Goal: Transaction & Acquisition: Subscribe to service/newsletter

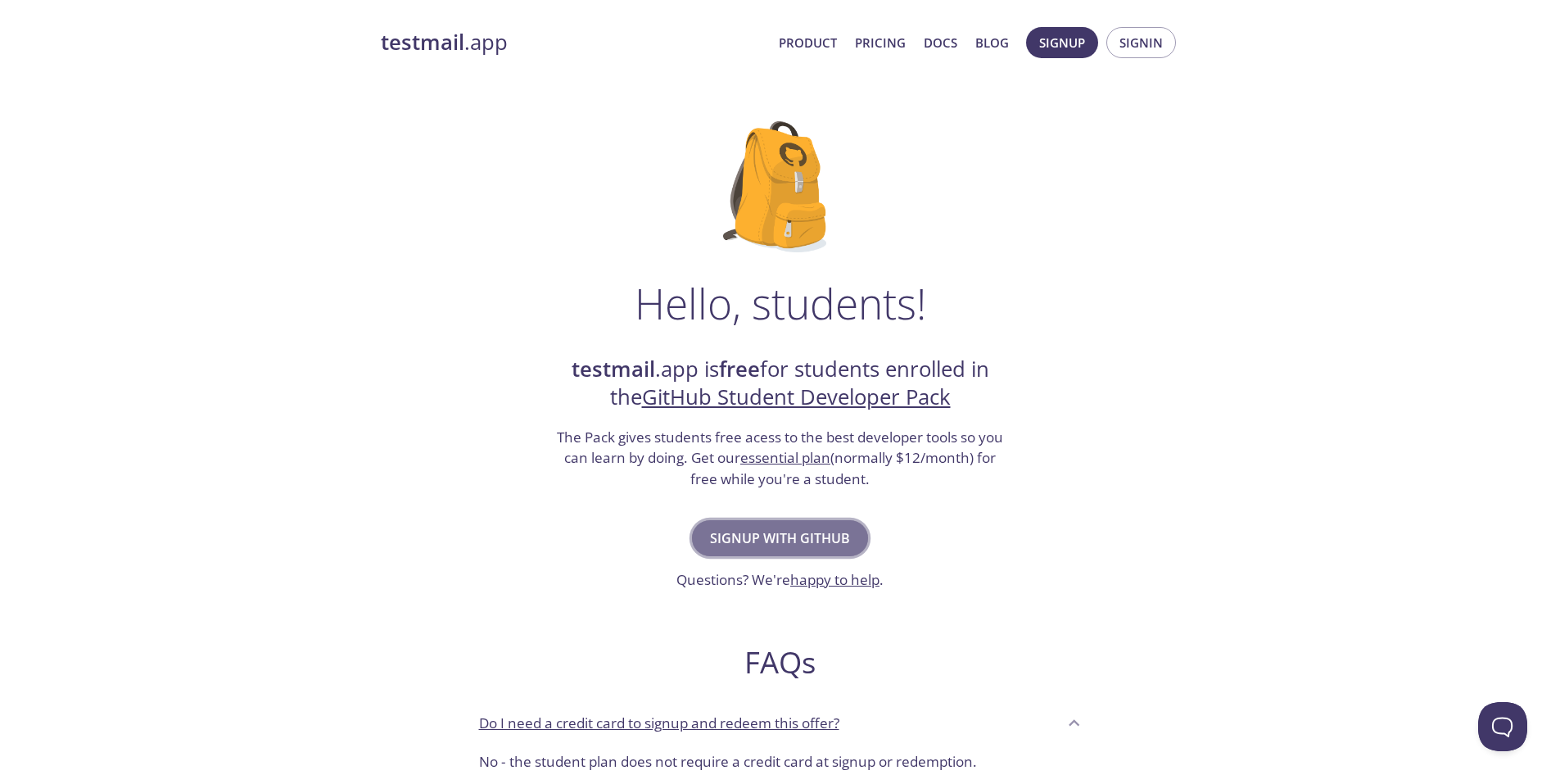
click at [789, 544] on span "Signup with GitHub" at bounding box center [780, 537] width 140 height 23
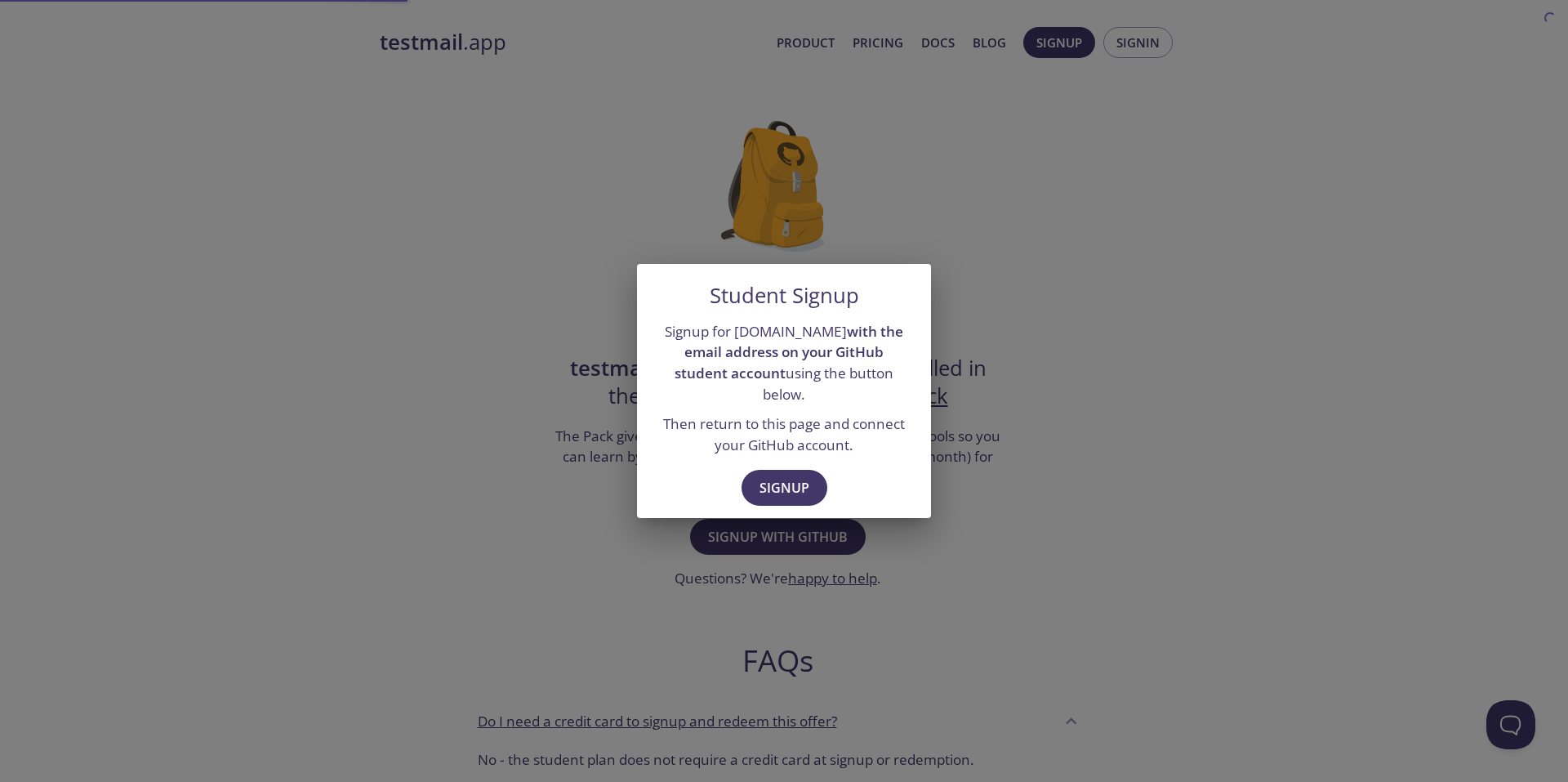
drag, startPoint x: 878, startPoint y: 559, endPoint x: 883, endPoint y: 581, distance: 22.6
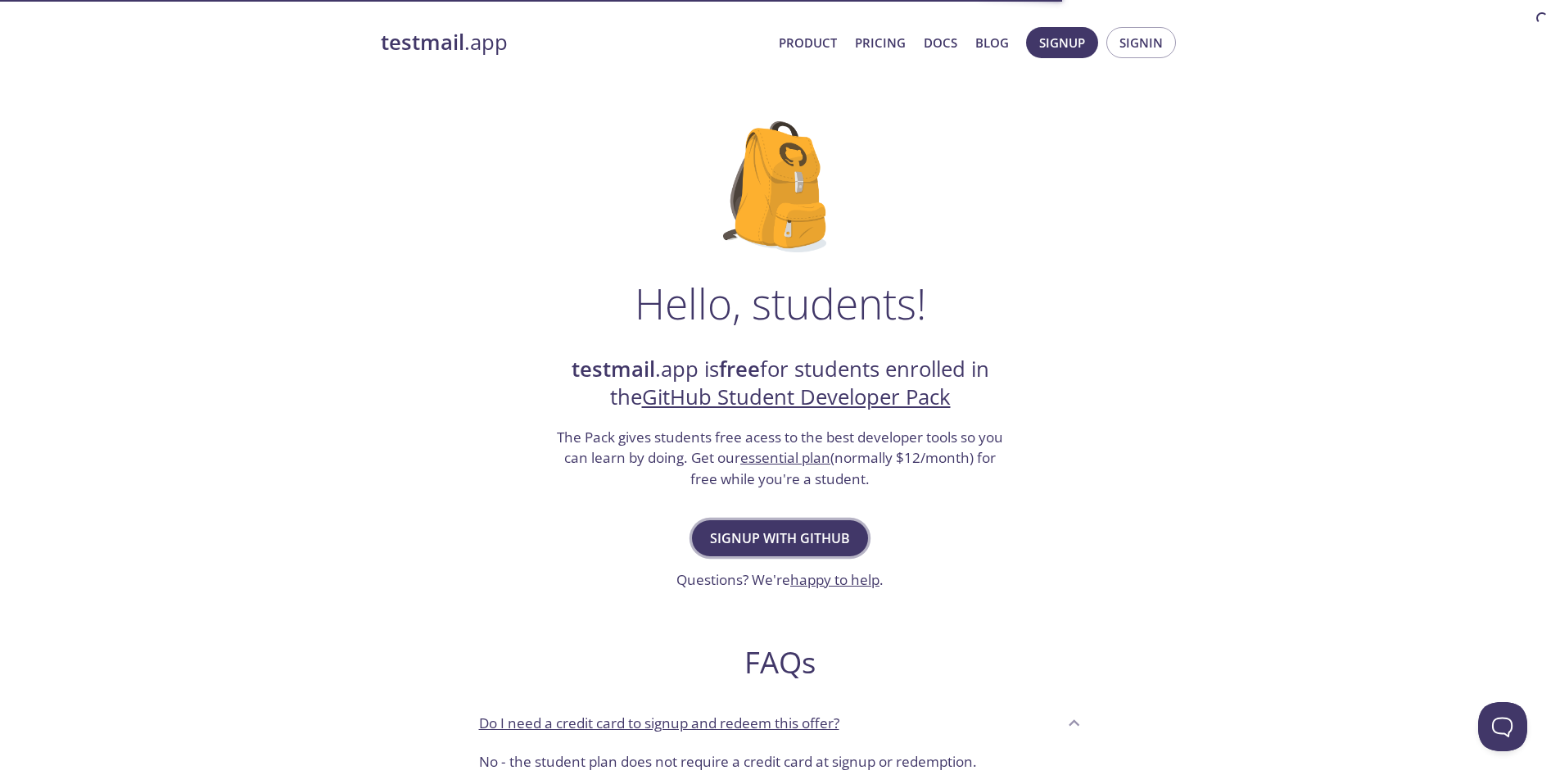
drag, startPoint x: 886, startPoint y: 583, endPoint x: 794, endPoint y: 519, distance: 112.1
click at [794, 520] on button "Signup with GitHub" at bounding box center [780, 537] width 176 height 36
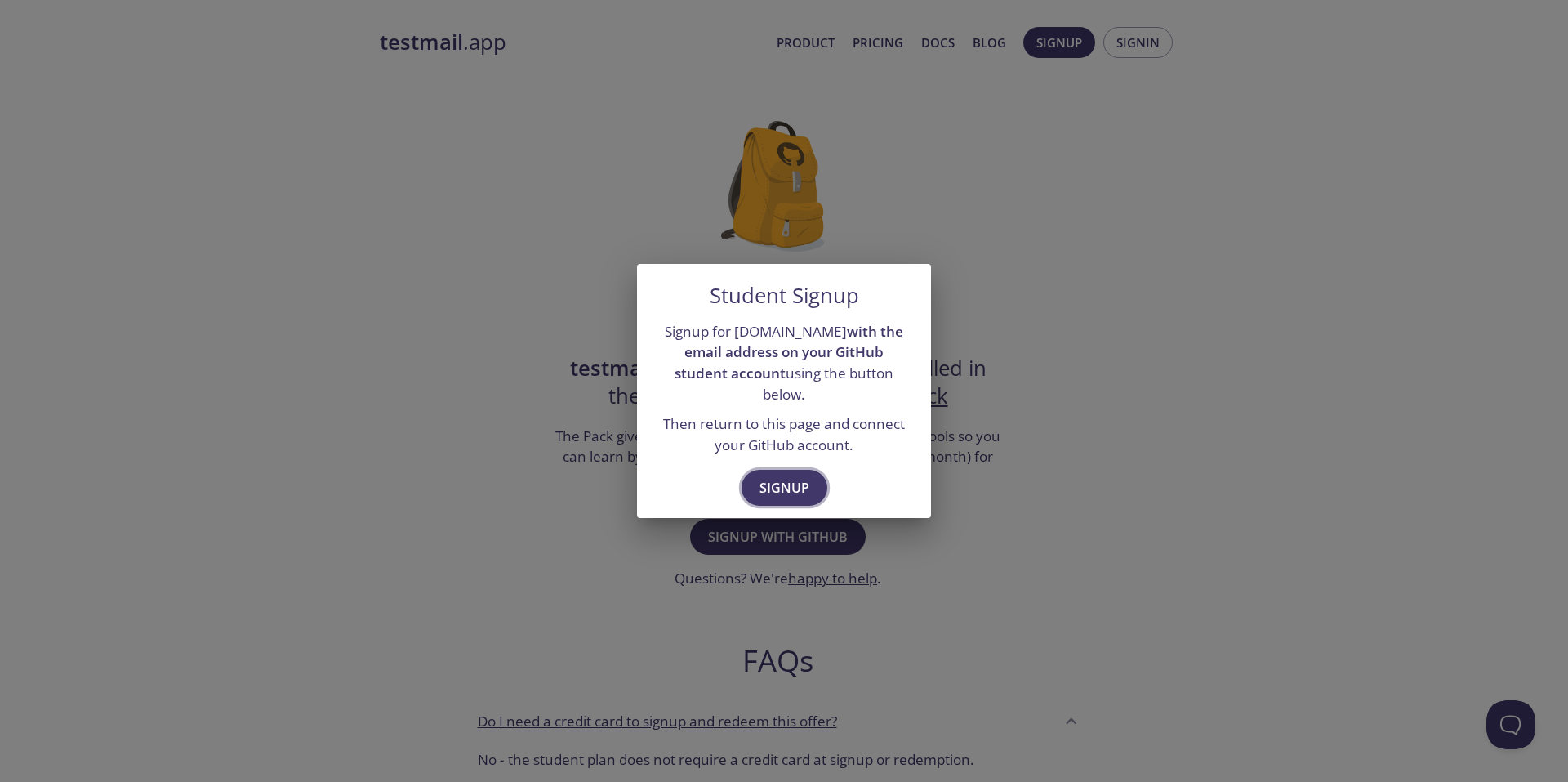
click at [775, 476] on span "Signup" at bounding box center [784, 487] width 50 height 23
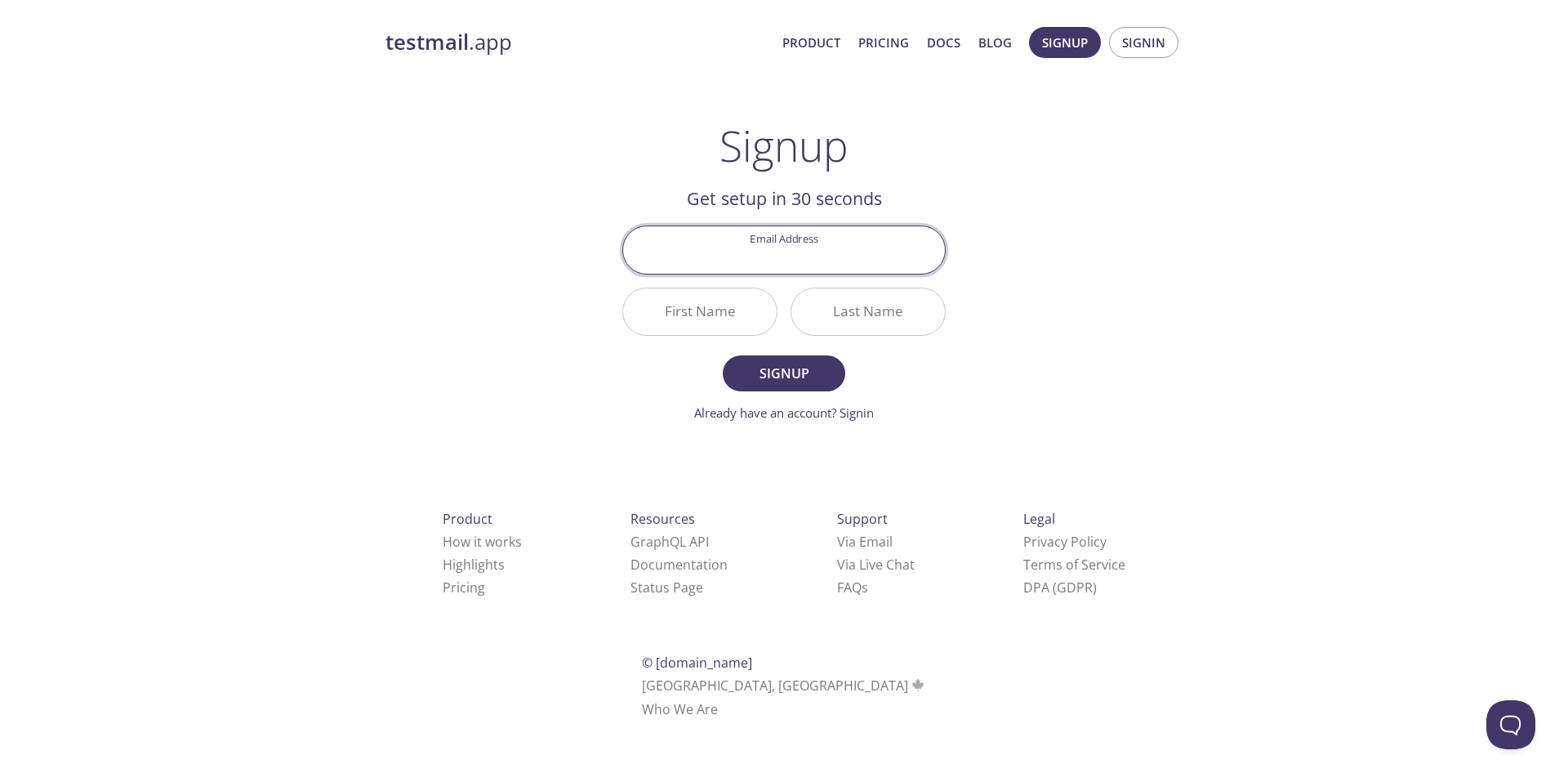
click at [806, 242] on input "Email Address" at bounding box center [784, 250] width 321 height 47
click at [1007, 278] on div "testmail .app Product Pricing Docs Blog Signup Signin Signup Get setup in 30 se…" at bounding box center [784, 391] width 836 height 750
click at [864, 253] on input "Email Address" at bounding box center [784, 250] width 321 height 47
type input "[EMAIL_ADDRESS][DOMAIN_NAME]"
click at [717, 325] on input "First Name" at bounding box center [700, 311] width 154 height 47
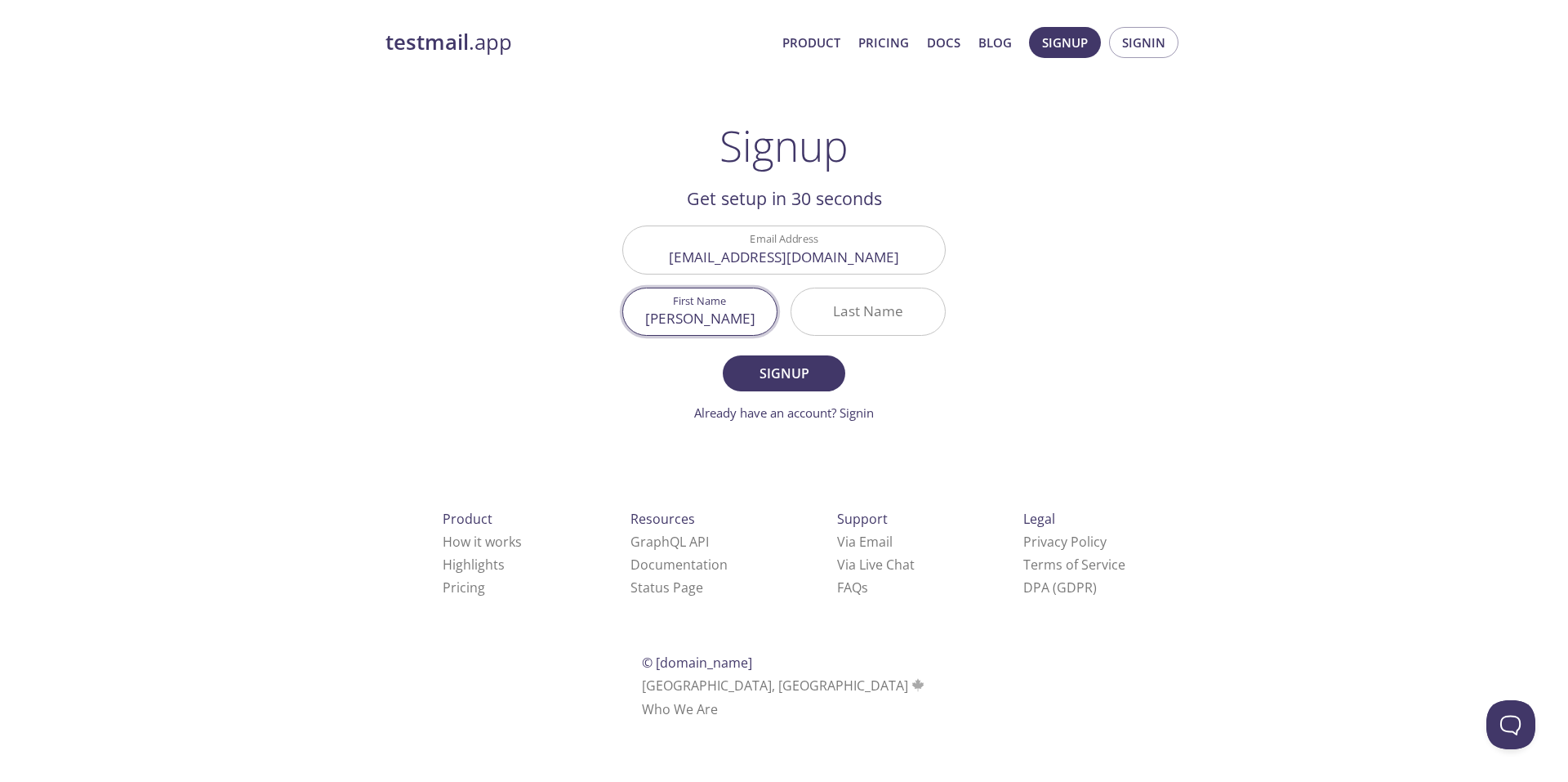
type input "[PERSON_NAME]"
type input "THIEN"
click at [723, 356] on button "Signup" at bounding box center [784, 373] width 122 height 36
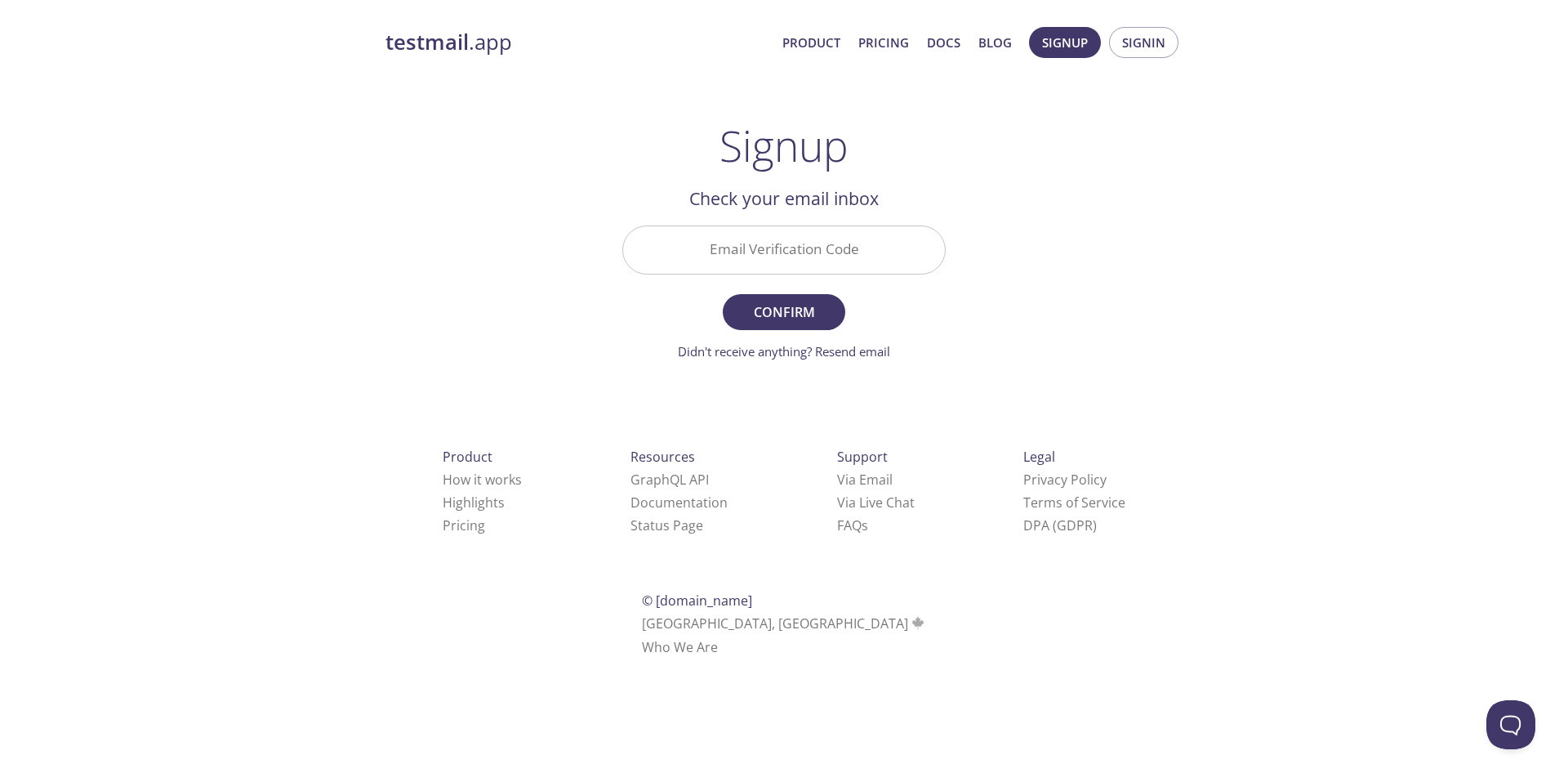
click at [693, 285] on form "Email Verification Code Confirm Didn't receive anything? Resend email" at bounding box center [784, 293] width 323 height 134
click at [708, 271] on input "Email Verification Code" at bounding box center [784, 250] width 321 height 47
type input "GQGSWZT"
click at [723, 294] on button "Confirm" at bounding box center [784, 311] width 122 height 36
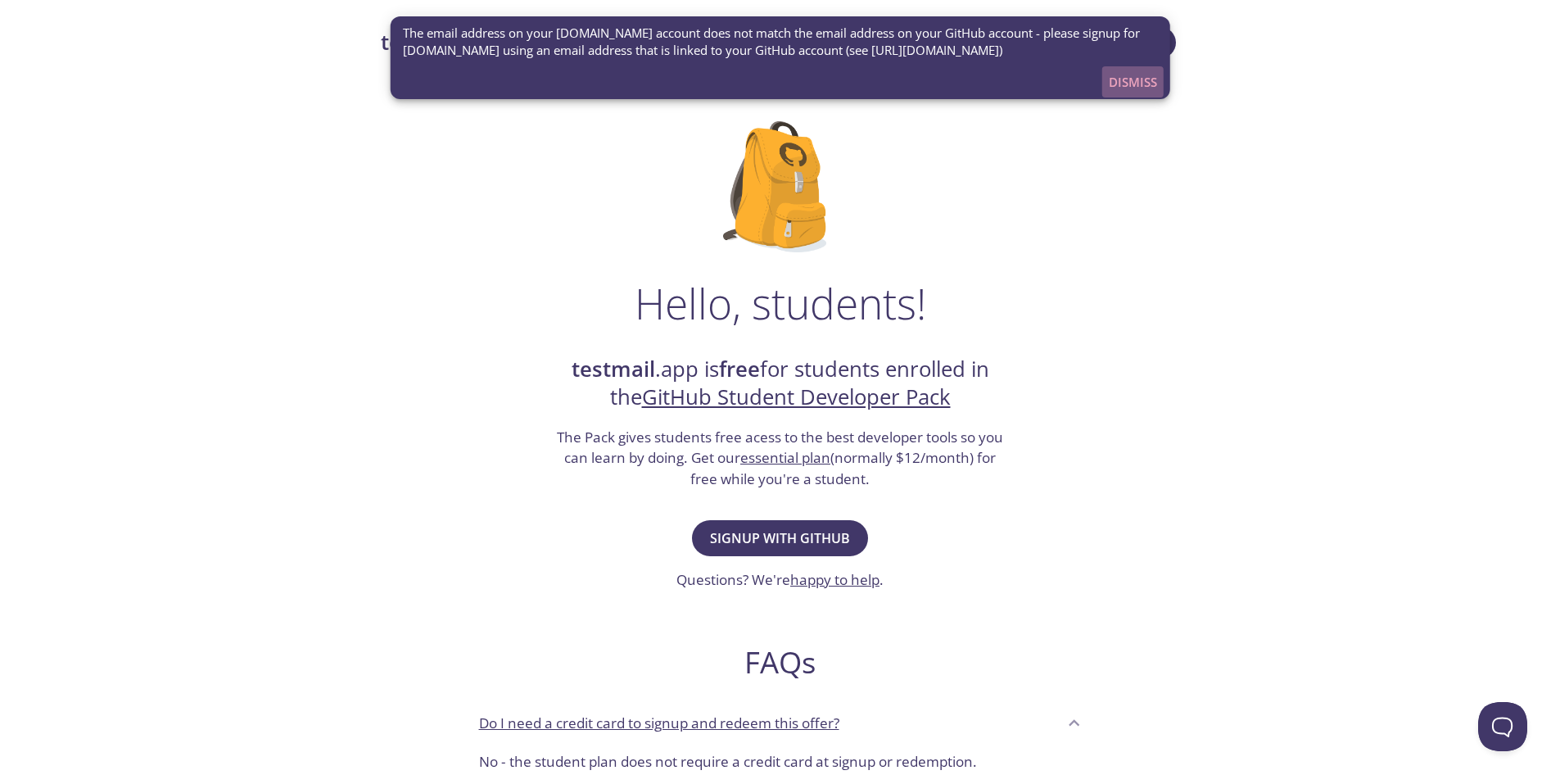
click at [1139, 87] on span "Dismiss" at bounding box center [1133, 81] width 48 height 21
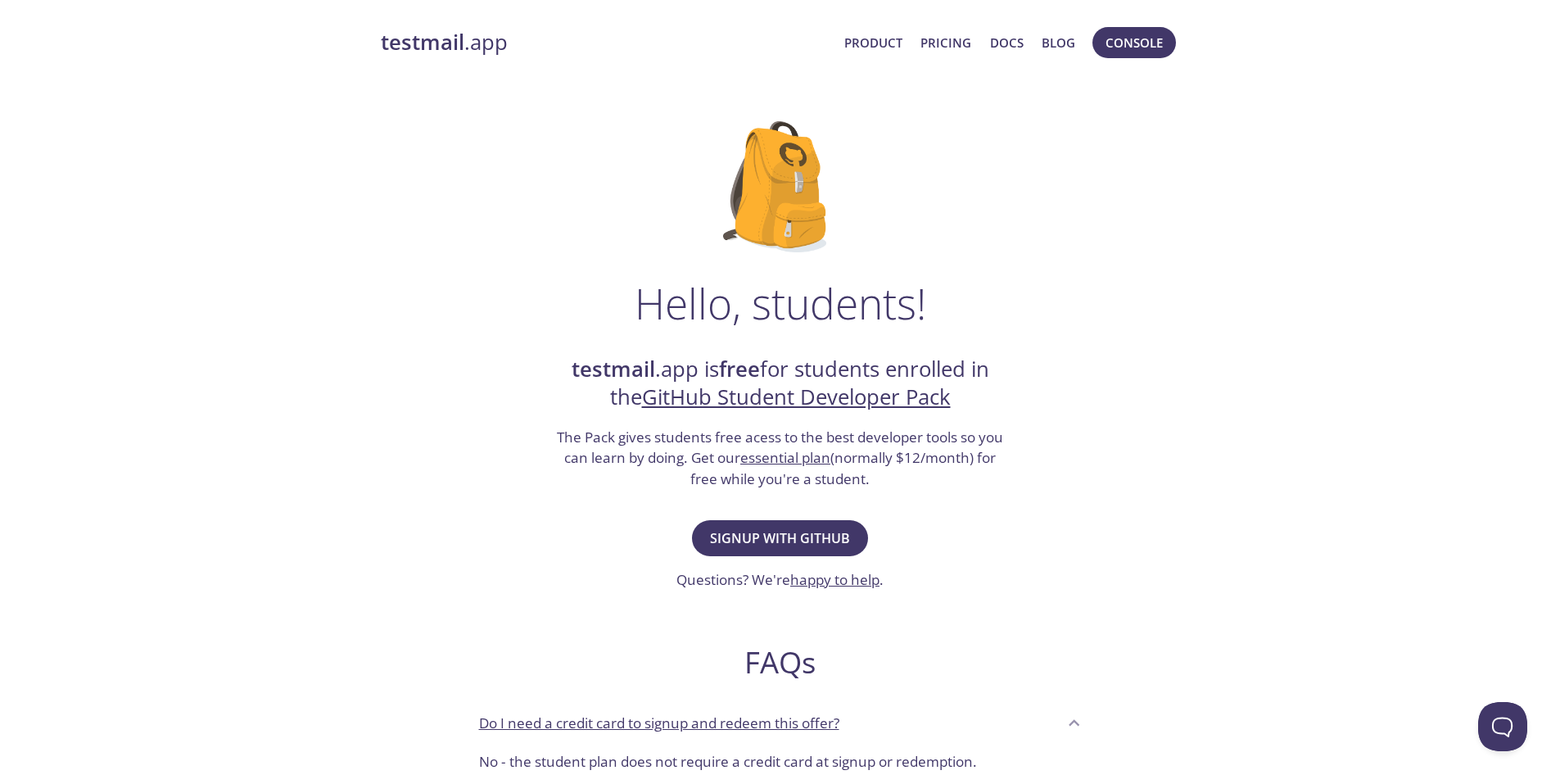
click at [805, 460] on link "essential plan" at bounding box center [786, 457] width 91 height 18
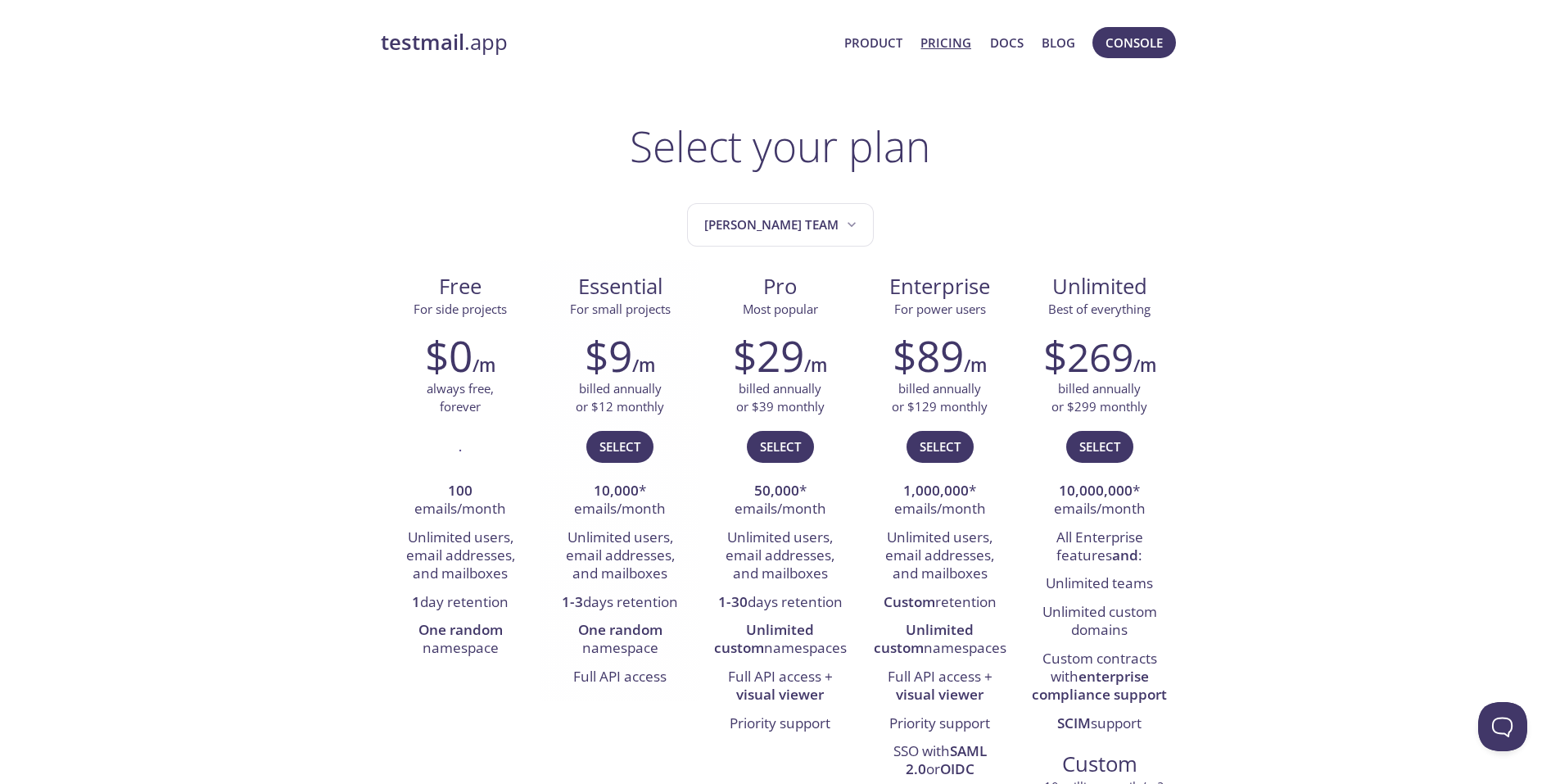
click at [630, 602] on li "1-3 days retention" at bounding box center [621, 603] width 135 height 28
drag, startPoint x: 630, startPoint y: 602, endPoint x: 565, endPoint y: 604, distance: 65.0
click at [565, 604] on li "1-3 days retention" at bounding box center [621, 603] width 135 height 28
click at [594, 604] on li "1-3 days retention" at bounding box center [621, 603] width 135 height 28
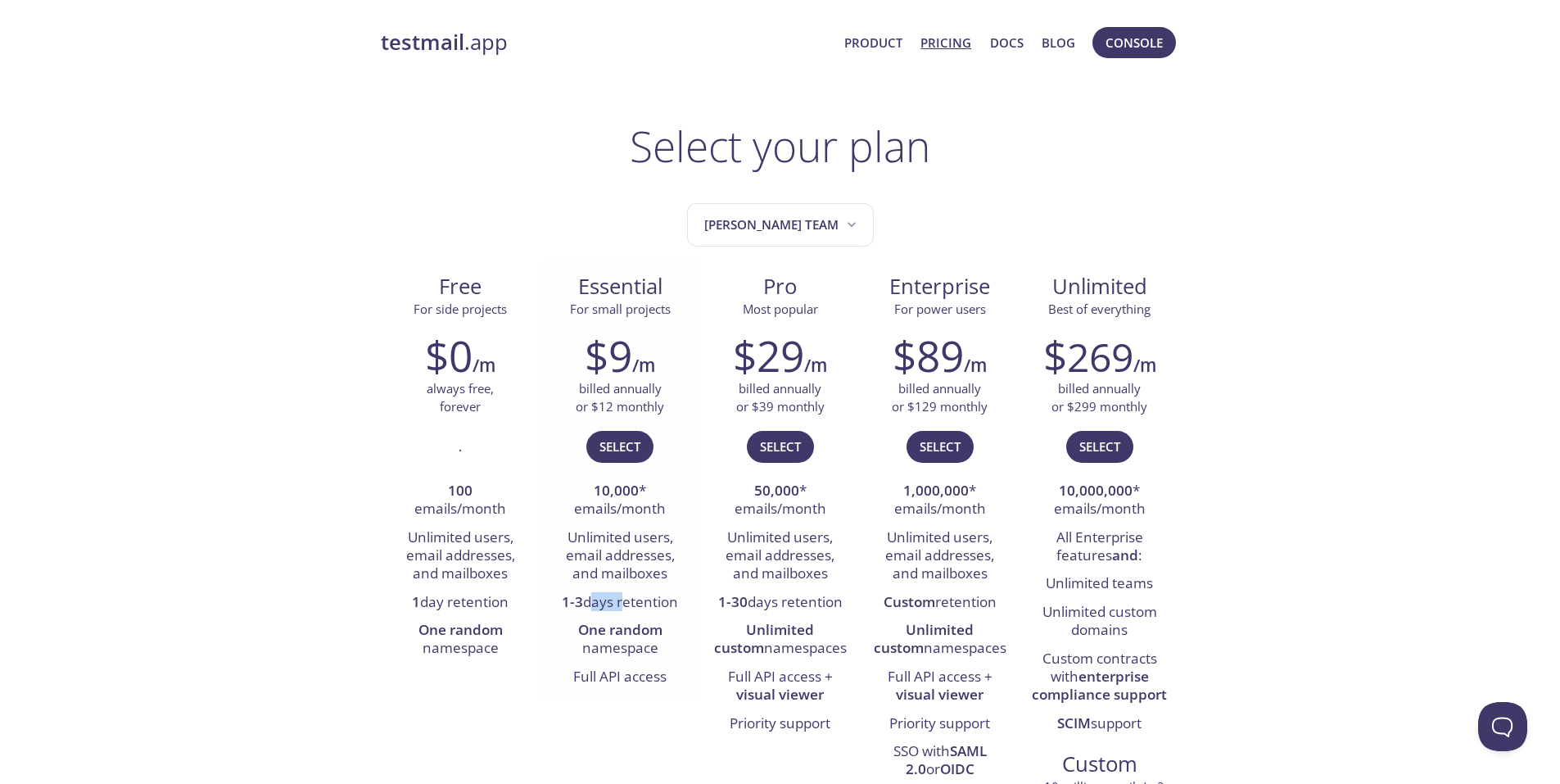
click at [618, 598] on li "1-3 days retention" at bounding box center [621, 603] width 135 height 28
drag, startPoint x: 618, startPoint y: 598, endPoint x: 557, endPoint y: 591, distance: 61.4
click at [557, 591] on li "1-3 days retention" at bounding box center [621, 603] width 135 height 28
